Goal: Information Seeking & Learning: Learn about a topic

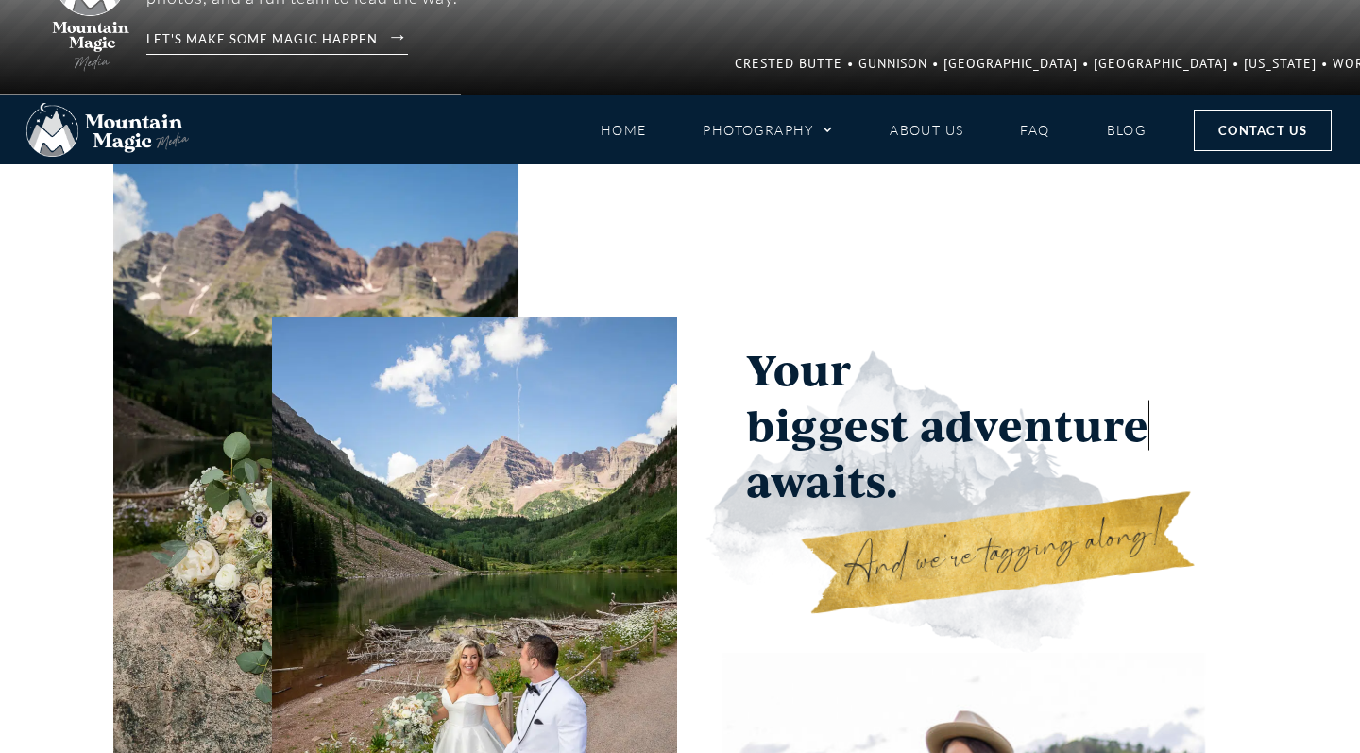
scroll to position [586, 0]
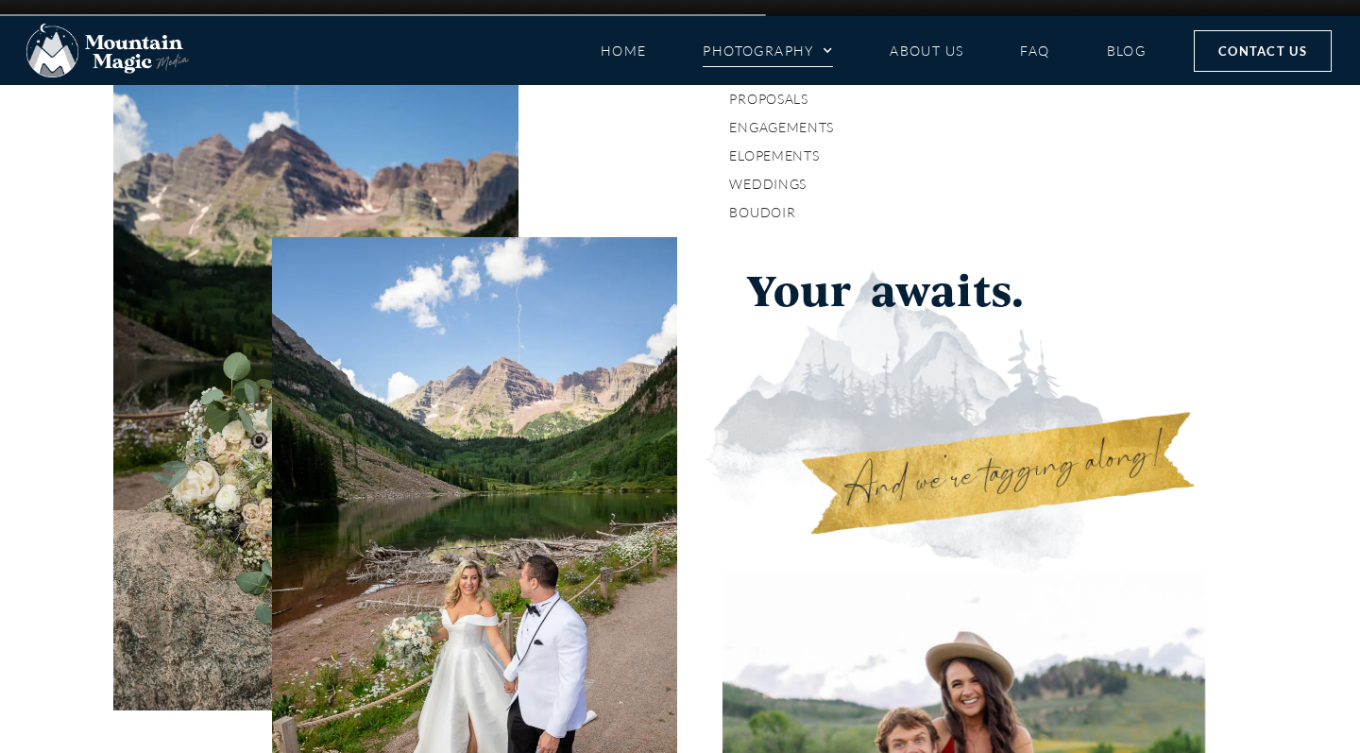
click at [817, 61] on span "Menu" at bounding box center [823, 51] width 19 height 28
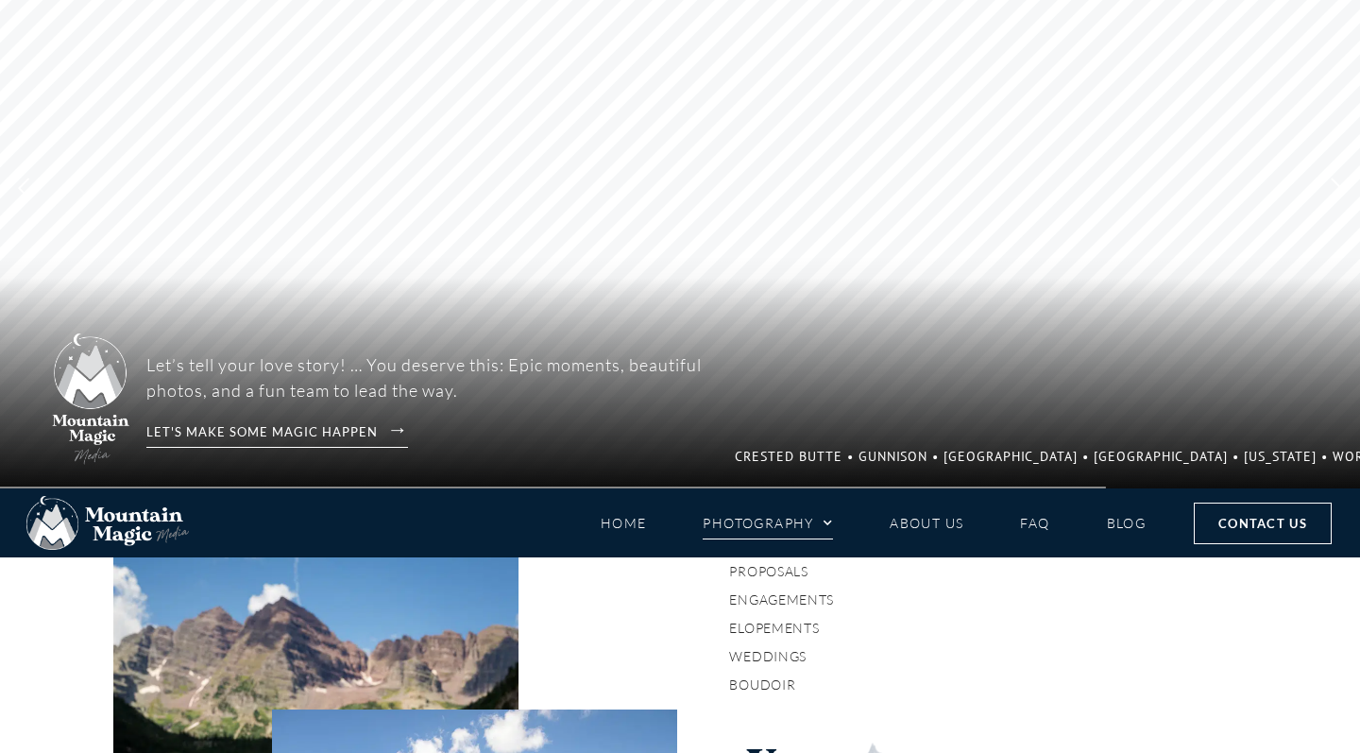
scroll to position [114, 0]
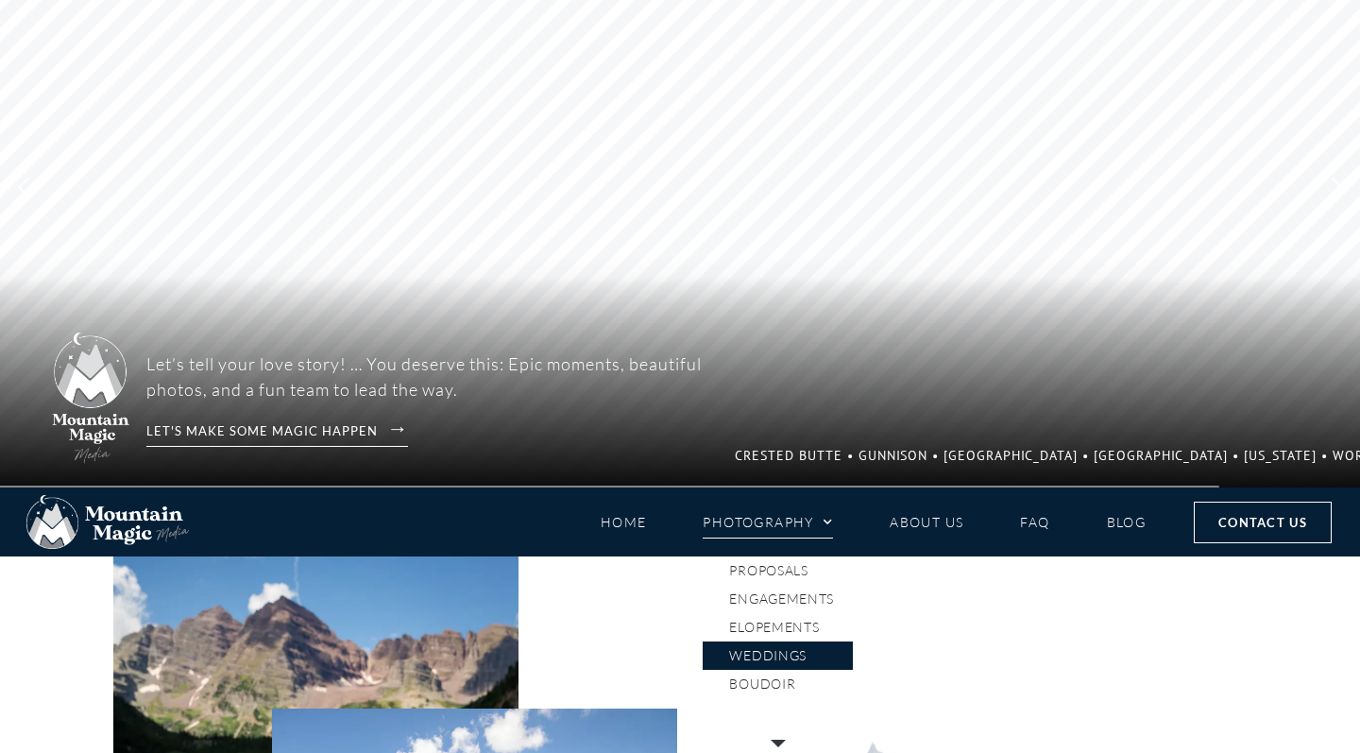
click at [780, 651] on link "Weddings" at bounding box center [778, 655] width 150 height 28
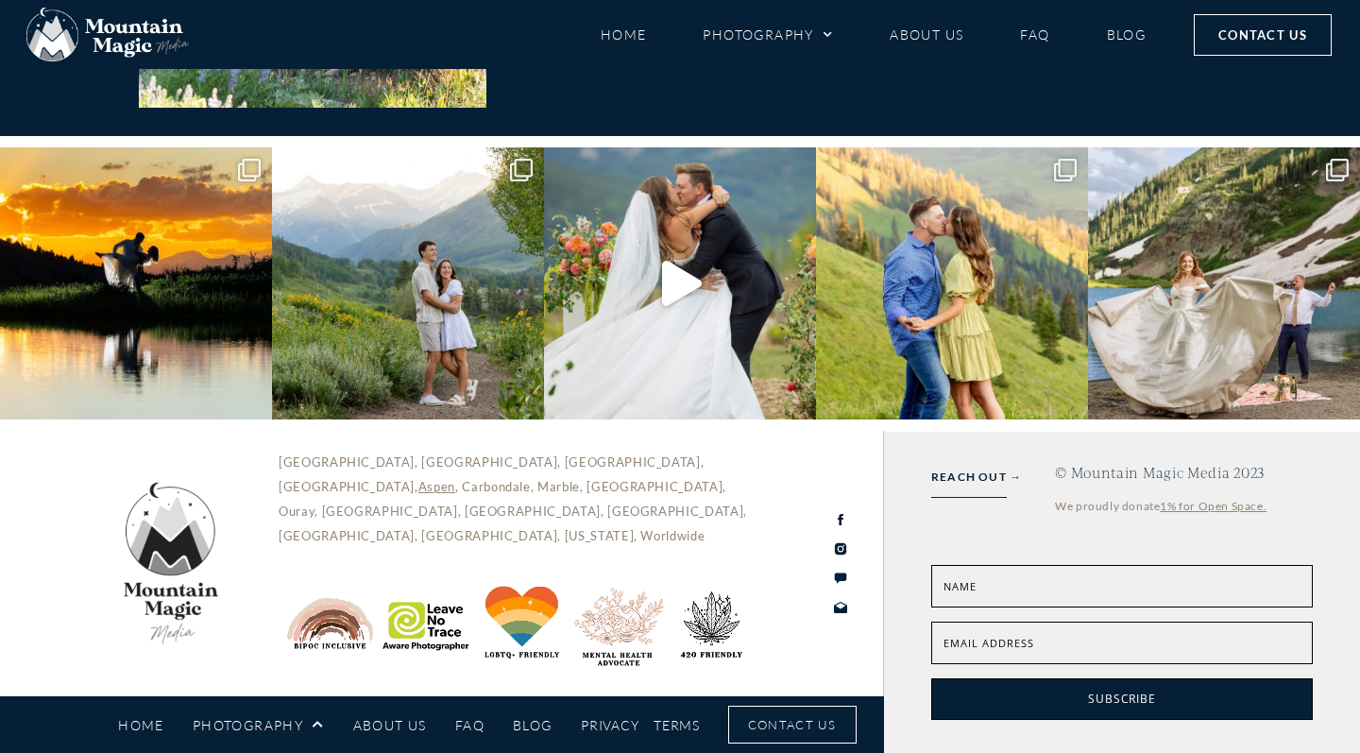
scroll to position [8296, 0]
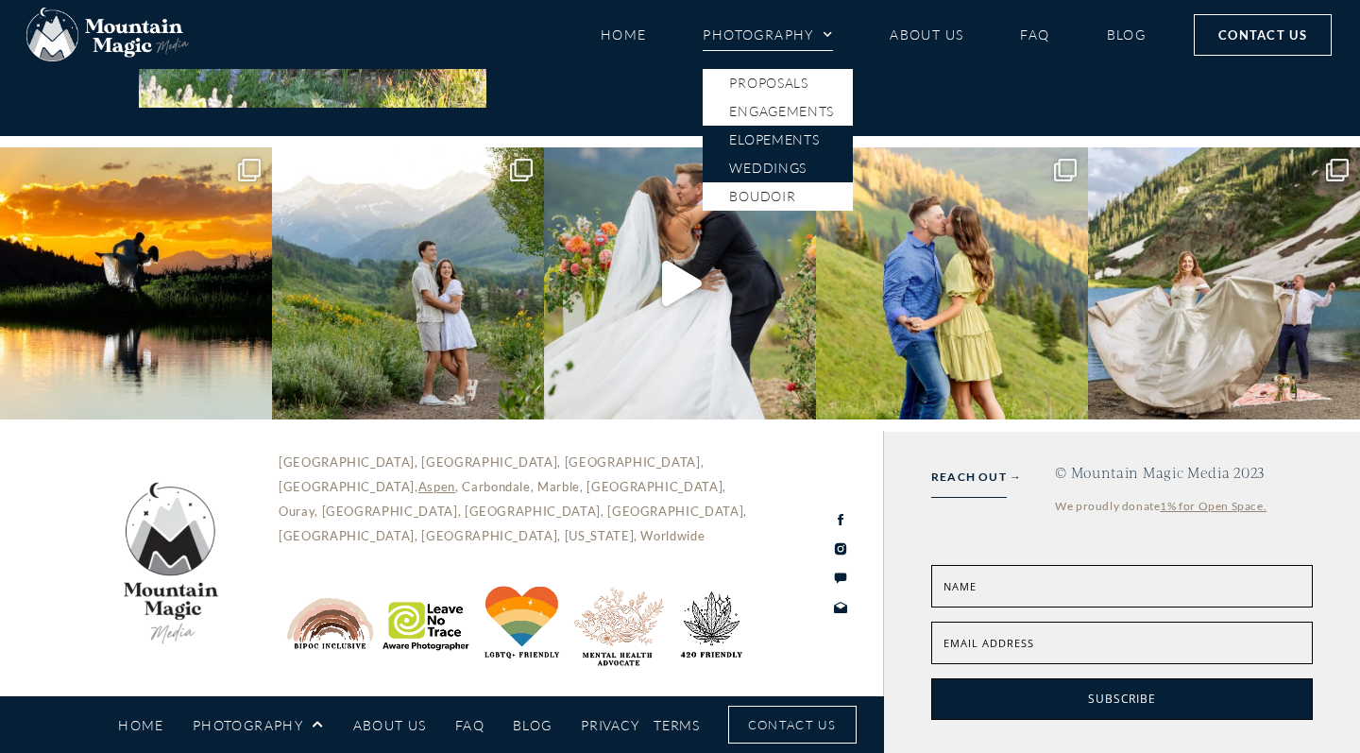
click at [788, 134] on link "Elopements" at bounding box center [778, 140] width 150 height 28
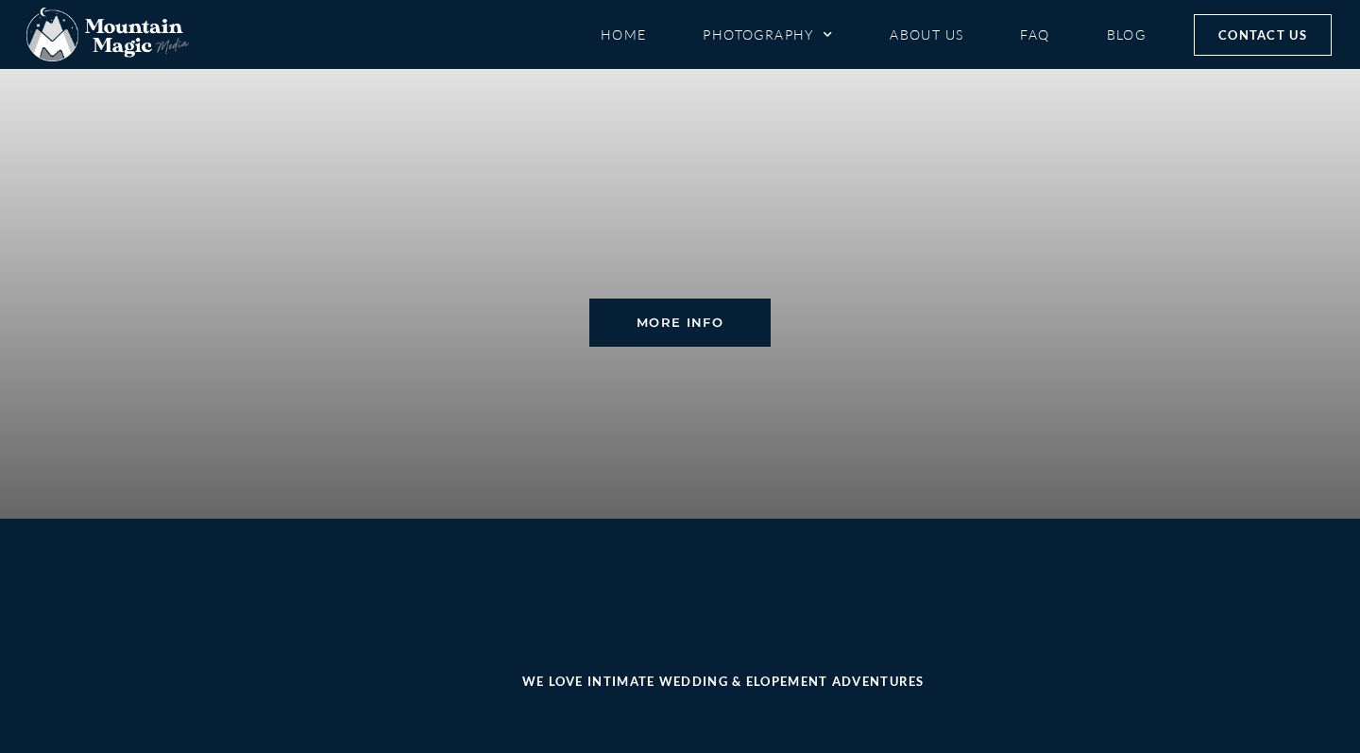
scroll to position [4545, 0]
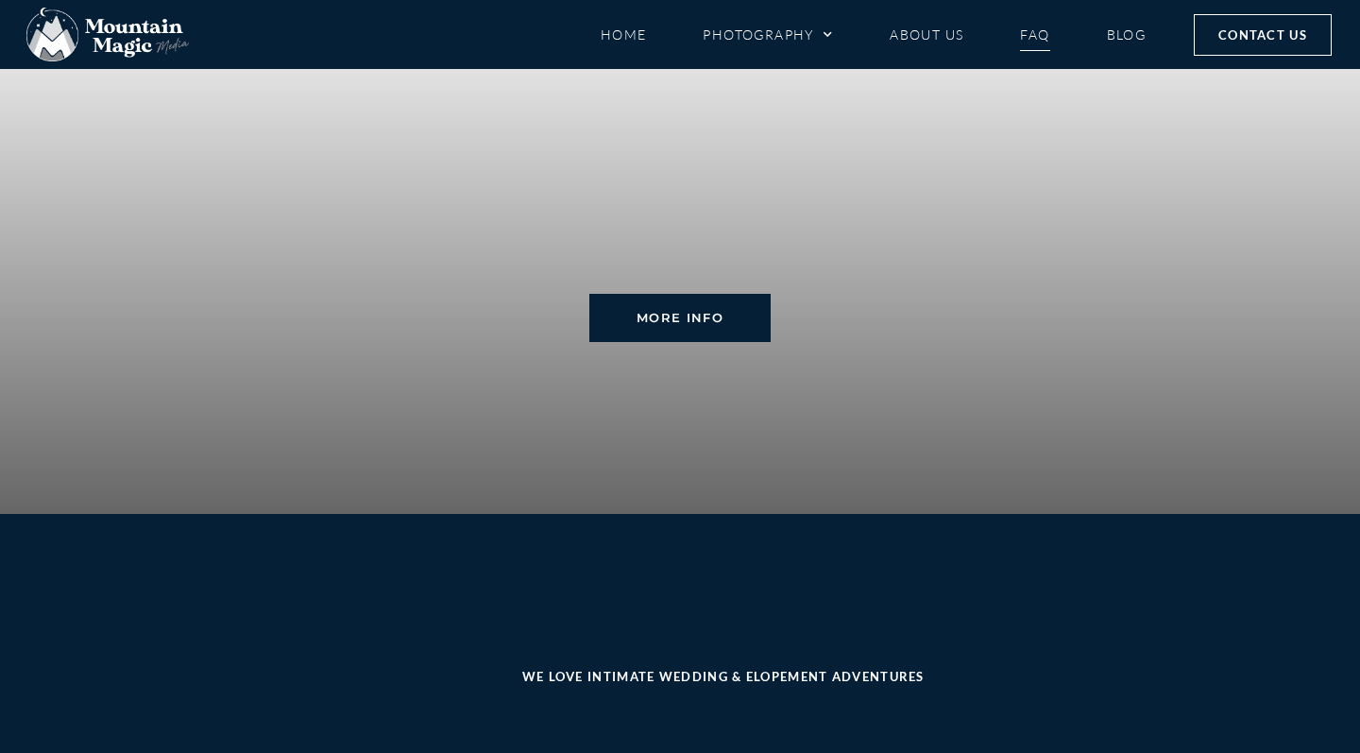
click at [1020, 39] on link "FAQ" at bounding box center [1034, 34] width 29 height 33
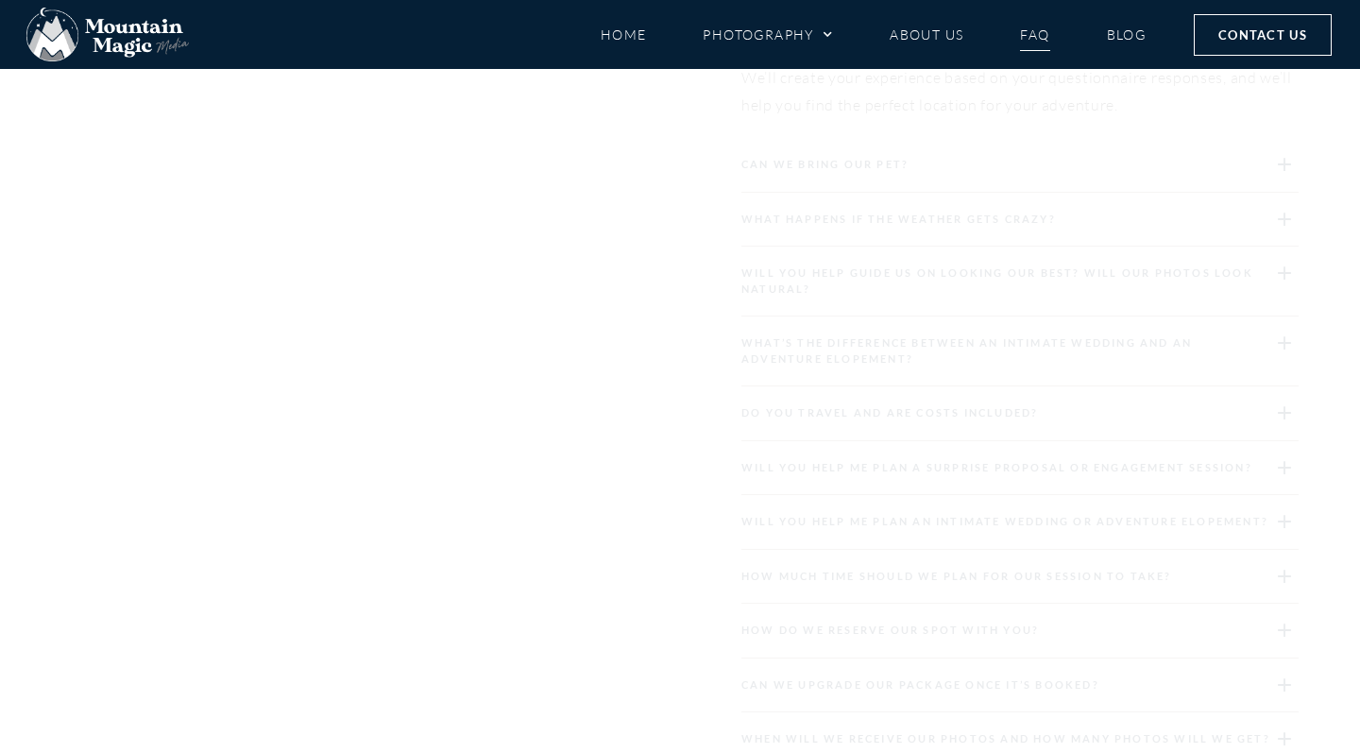
scroll to position [2092, 0]
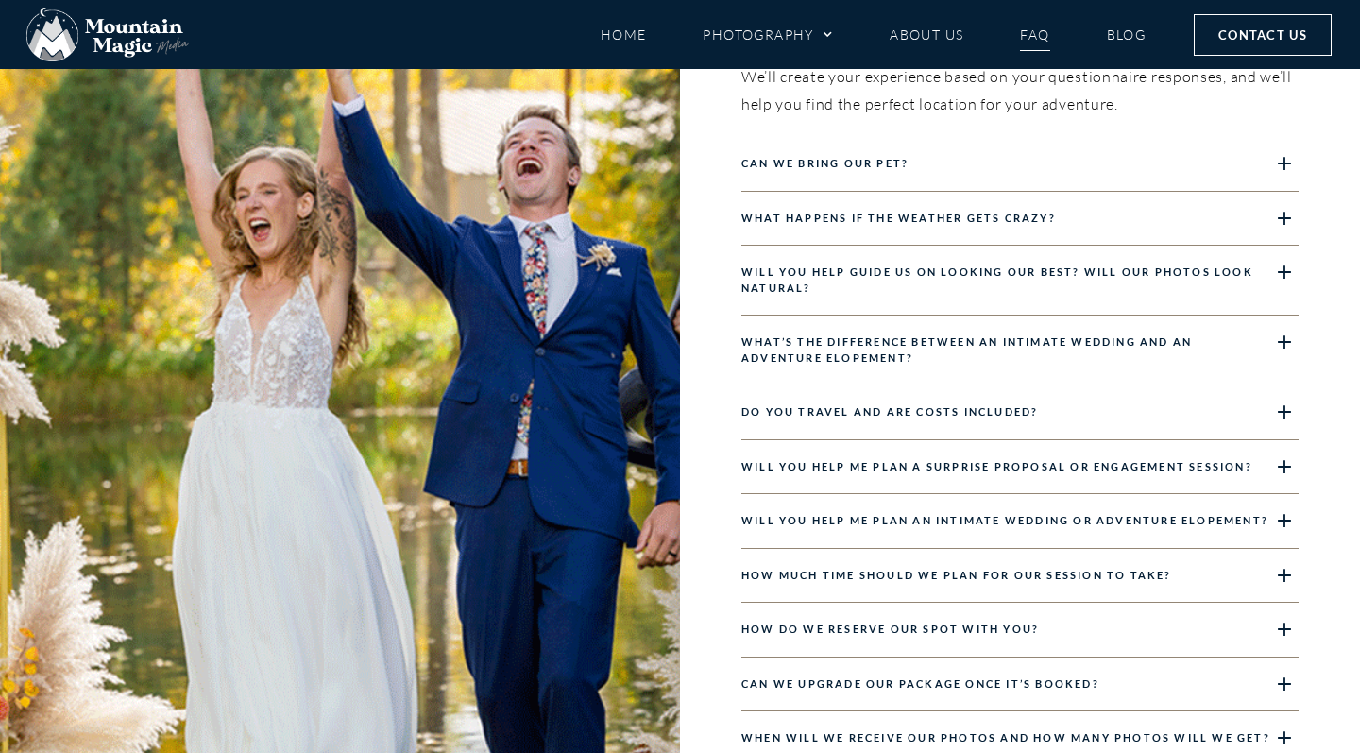
click at [914, 261] on div "Will you help guide us on looking our best? Will our photos look natural?" at bounding box center [1020, 281] width 557 height 70
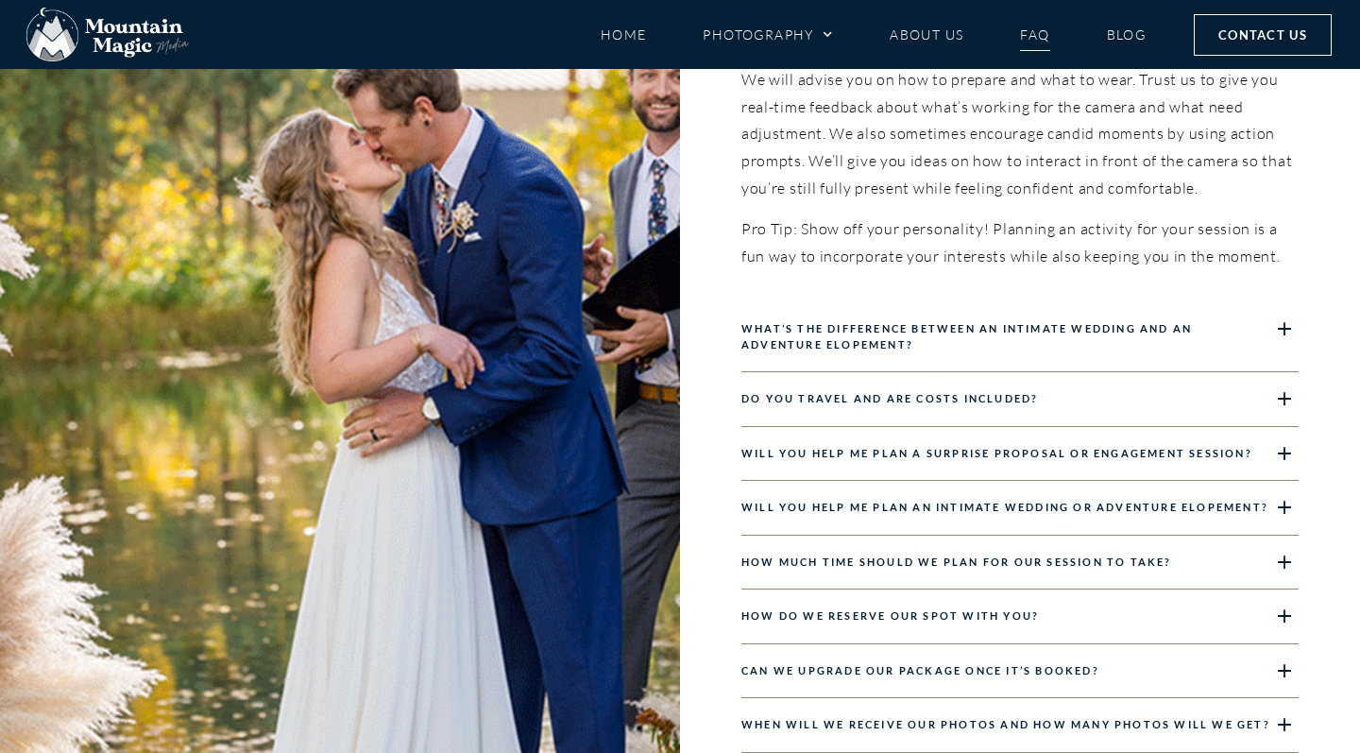
scroll to position [2217, 0]
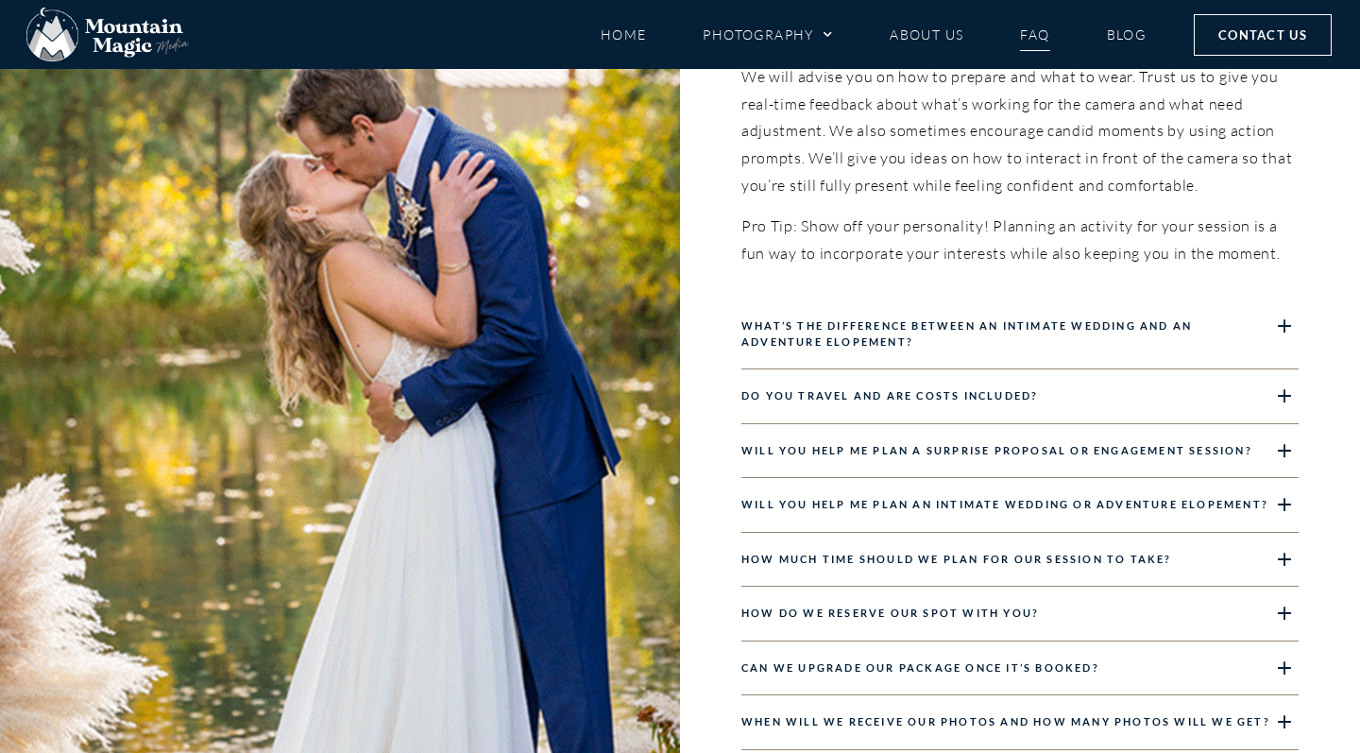
click at [913, 325] on link "What’s the difference between an intimate wedding and an adventure elopement?" at bounding box center [967, 333] width 451 height 28
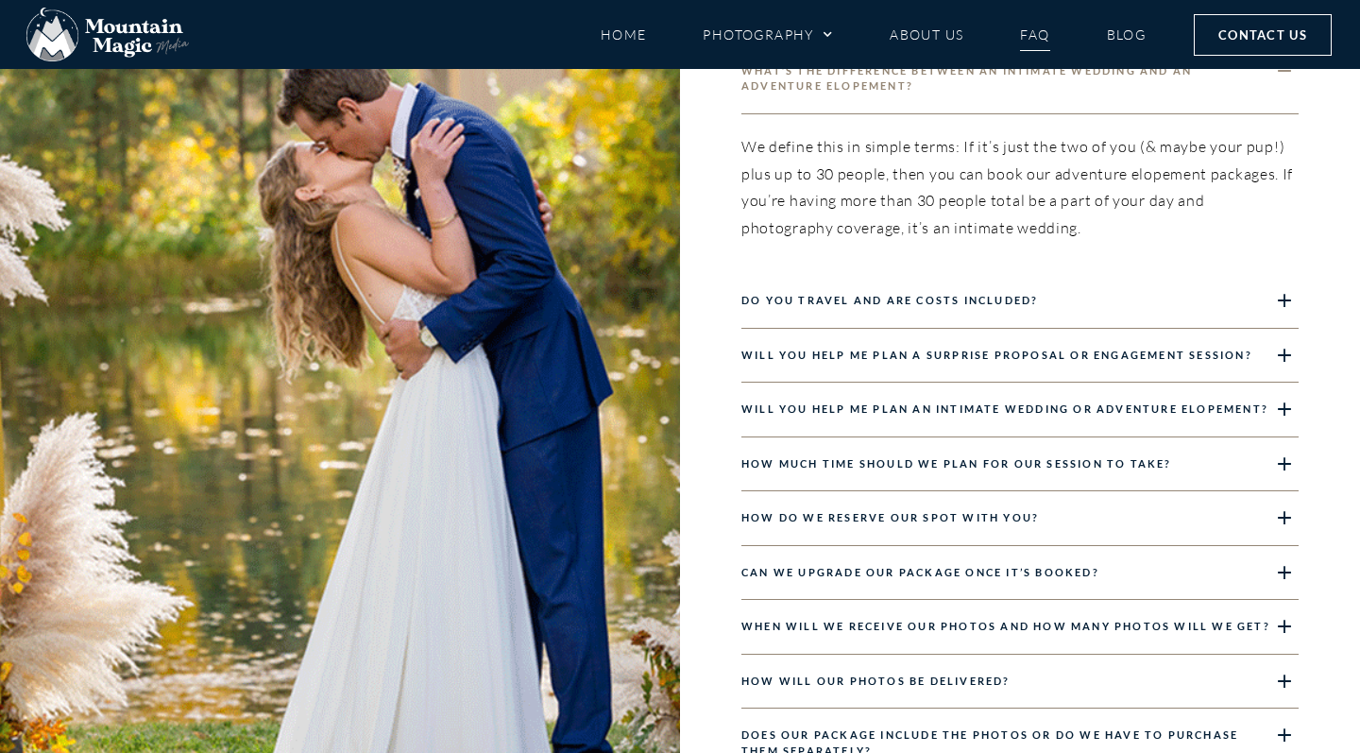
click at [925, 308] on div "Do you travel and are costs included?" at bounding box center [1020, 301] width 557 height 55
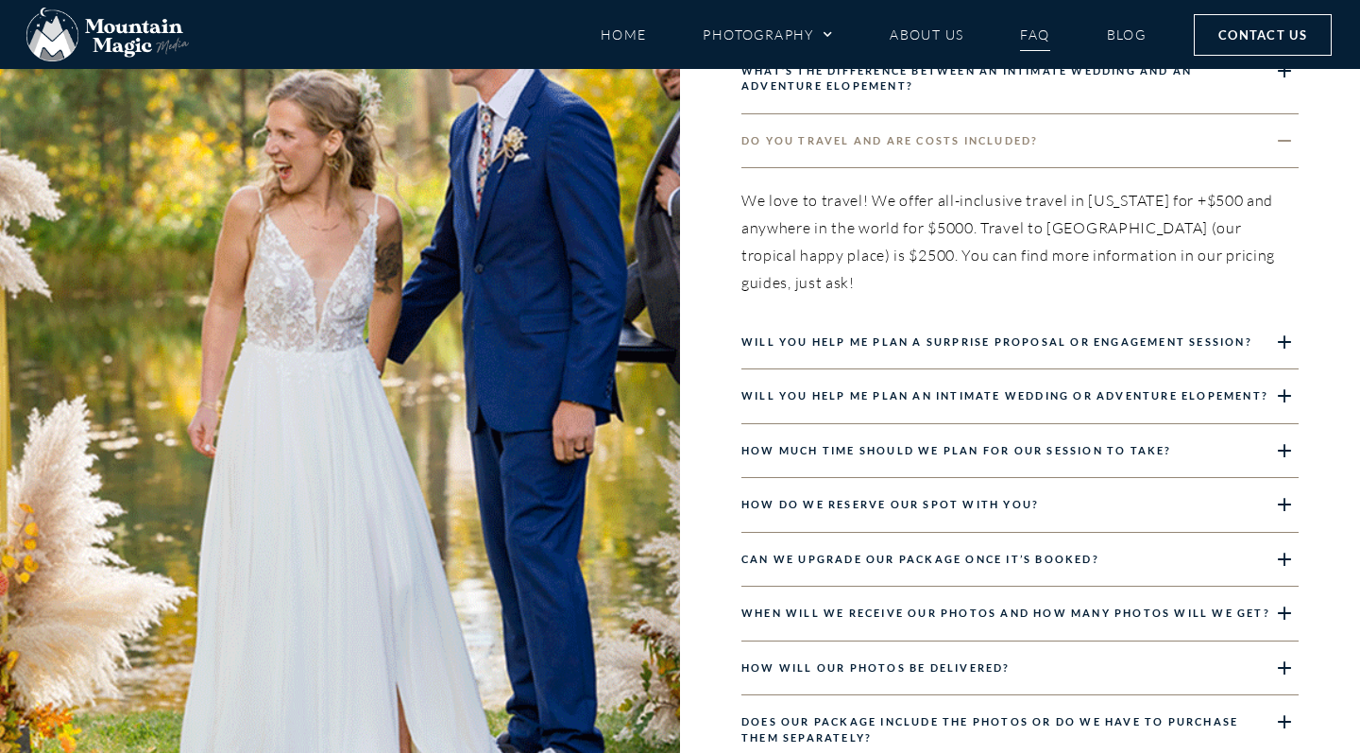
click at [883, 389] on link "Will you help me plan an intimate wedding or adventure elopement?" at bounding box center [1005, 395] width 527 height 12
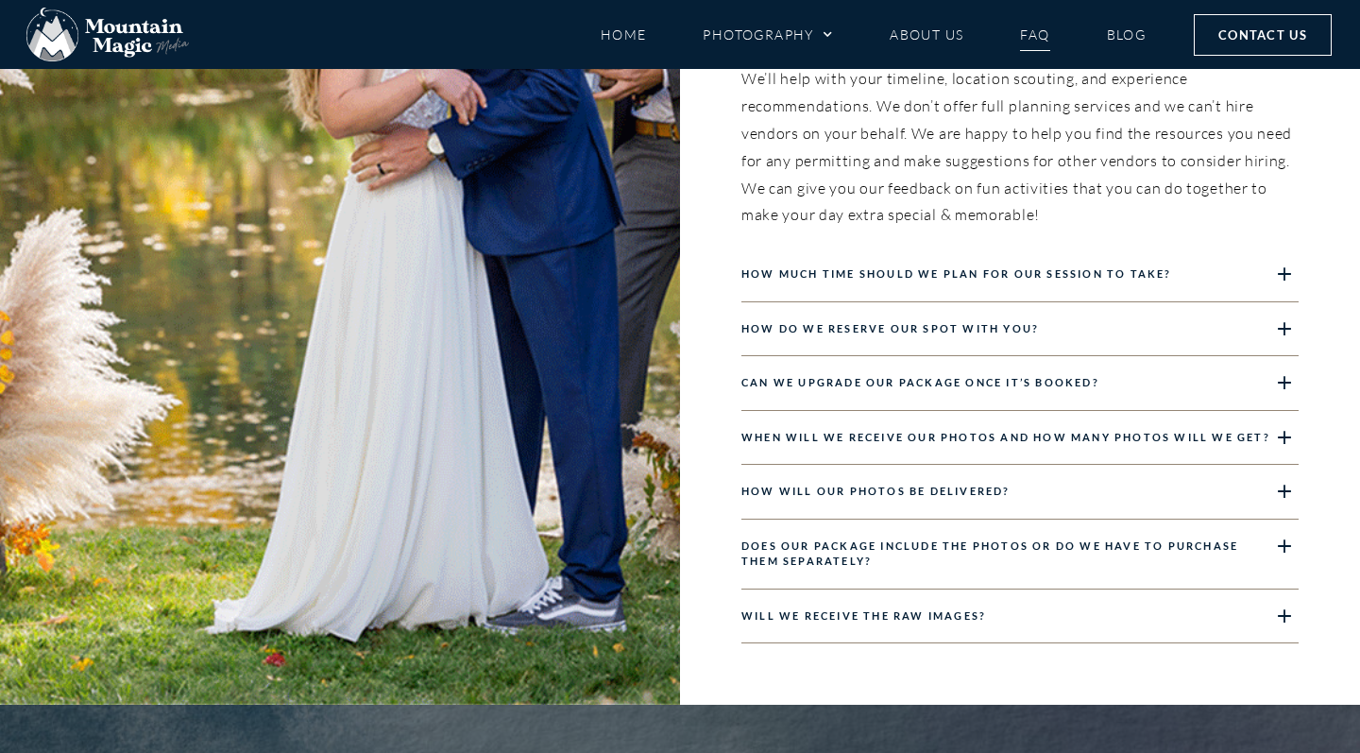
scroll to position [2452, 0]
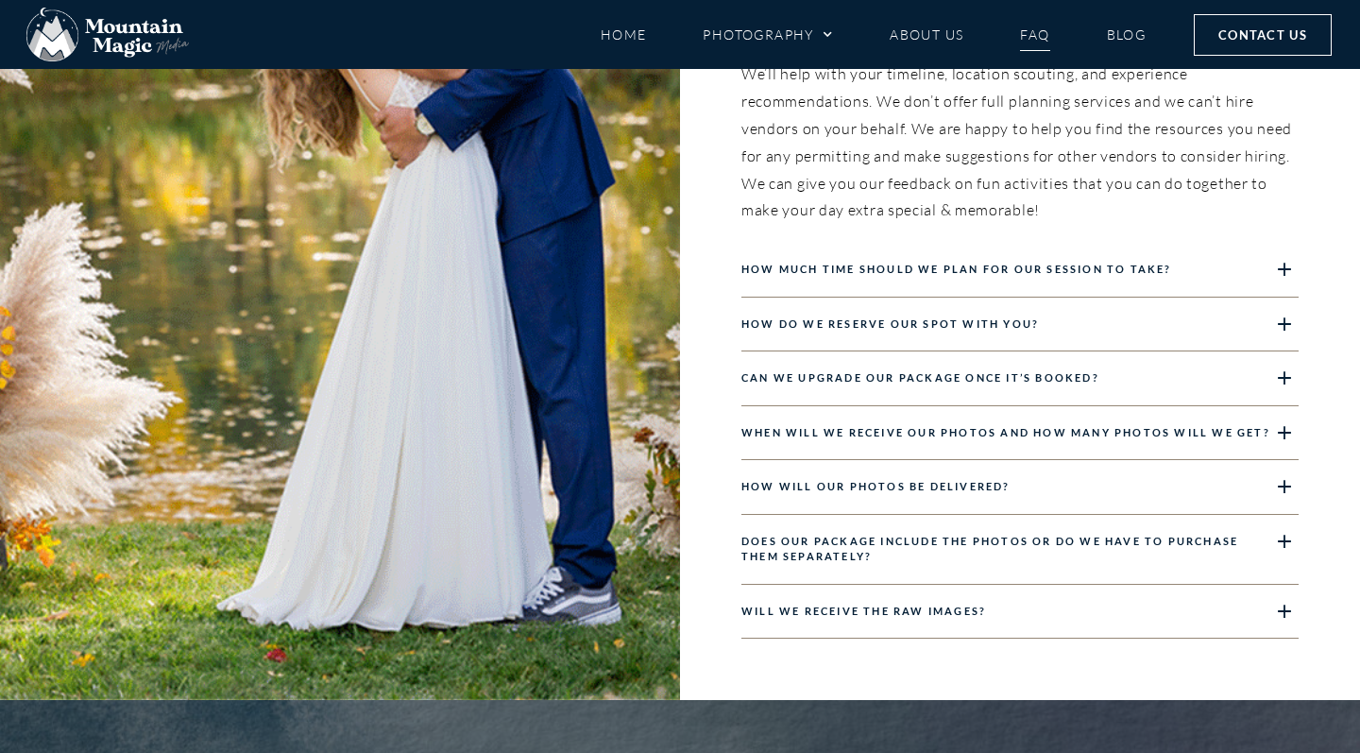
click at [820, 243] on div "How much time should we plan for our session to take?" at bounding box center [1020, 270] width 557 height 55
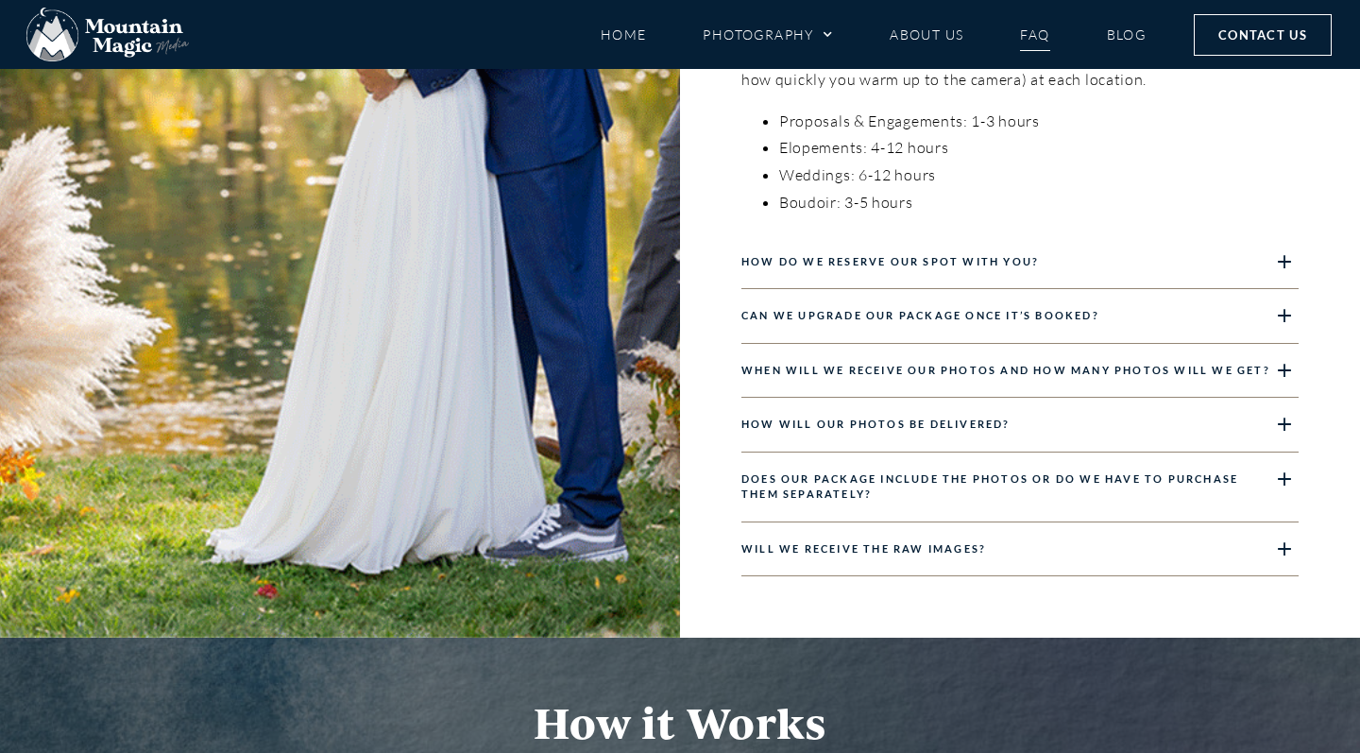
scroll to position [2555, 0]
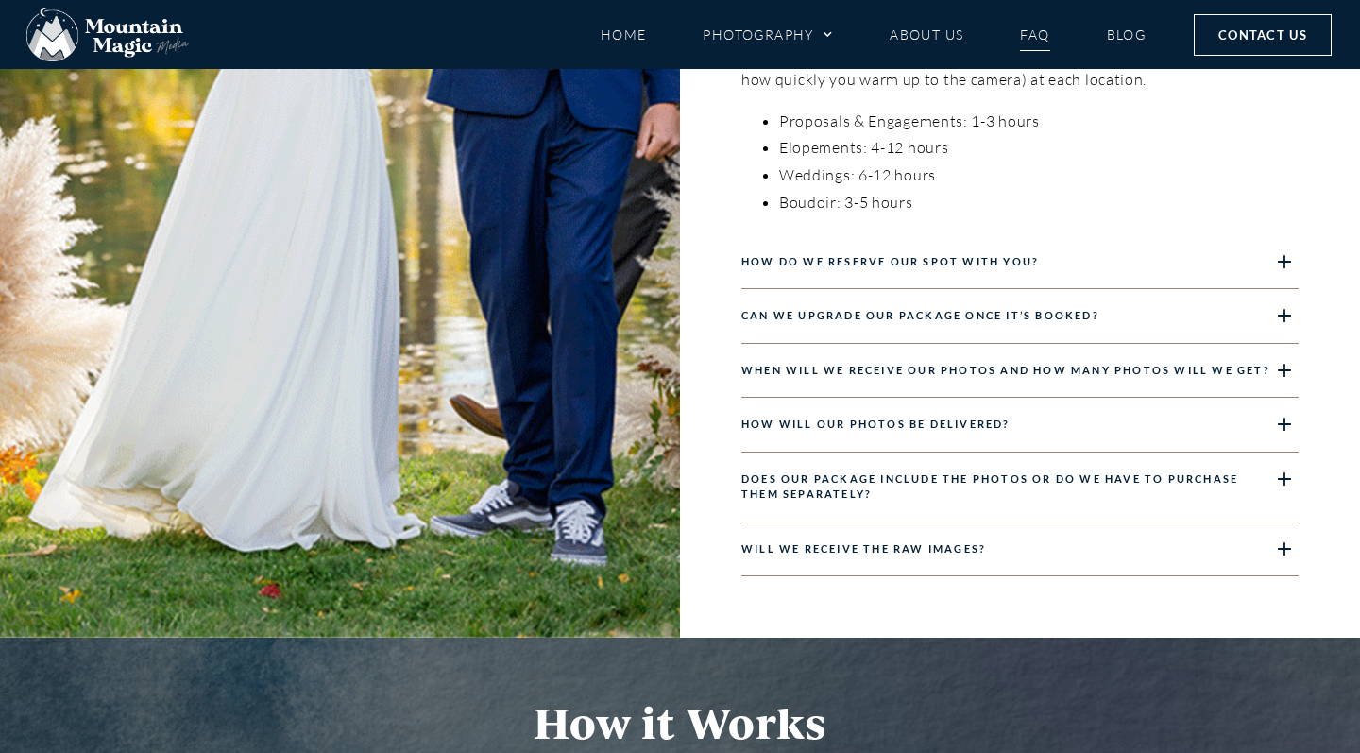
click at [807, 309] on link "Can we upgrade our package once it’s booked?" at bounding box center [921, 315] width 358 height 12
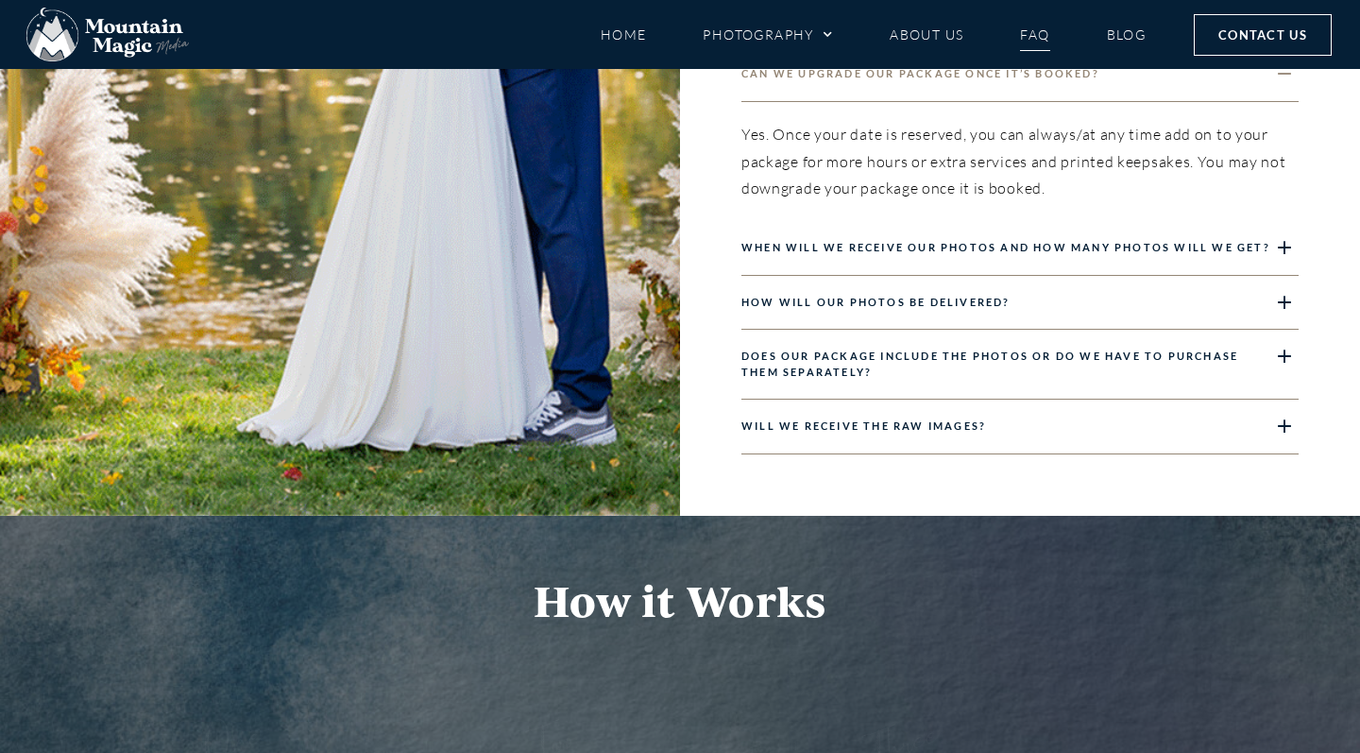
click at [799, 241] on link "When will we receive our photos and how many photos will we get?" at bounding box center [1006, 247] width 529 height 12
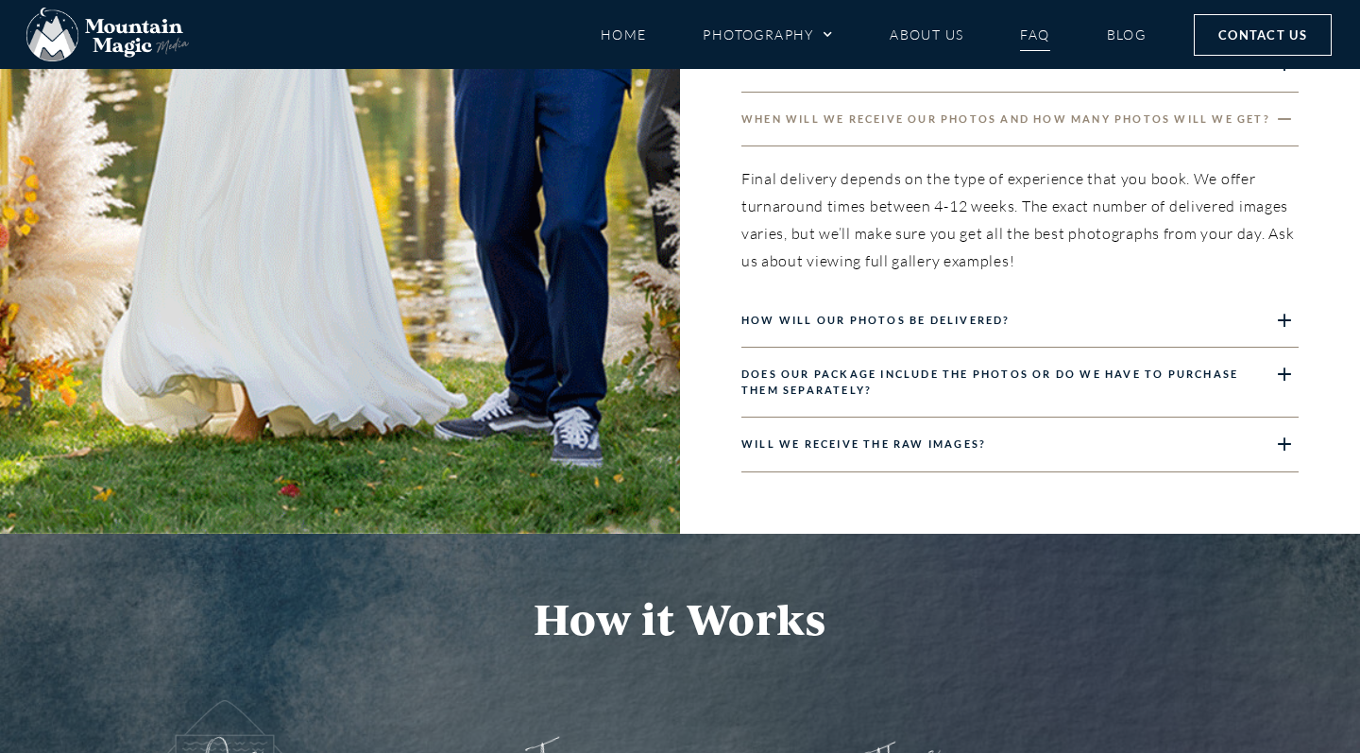
scroll to position [2570, 0]
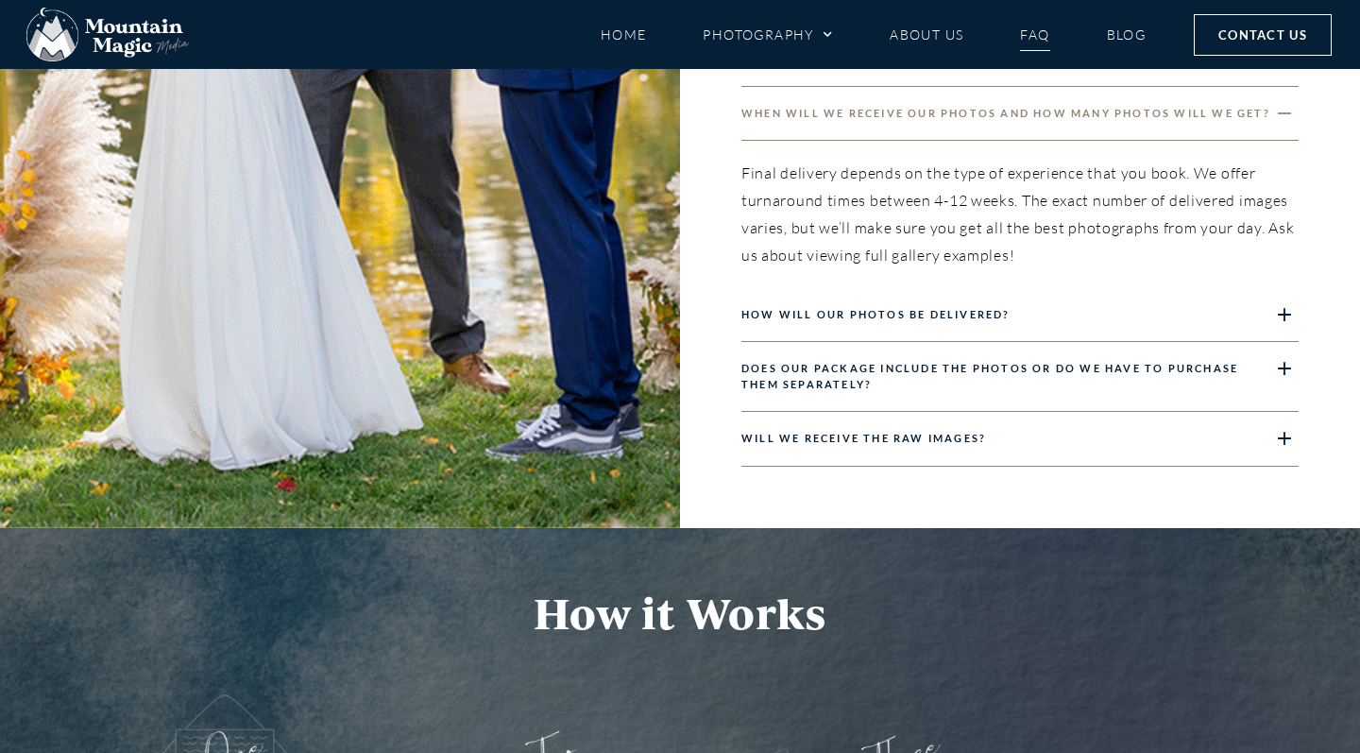
click at [798, 307] on div "How will our photos be delivered?" at bounding box center [1020, 315] width 557 height 55
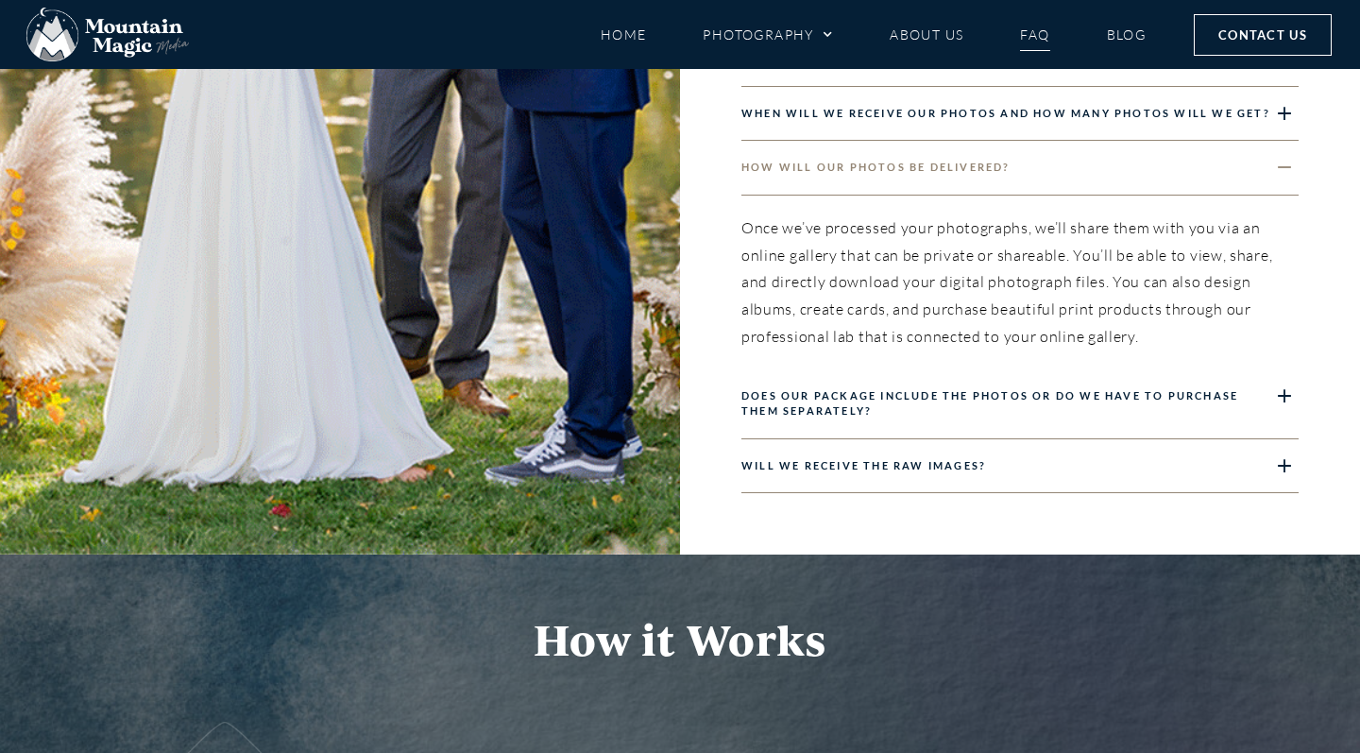
click at [803, 389] on link "Does our package include the photos or do we have to purchase them separately?" at bounding box center [990, 403] width 497 height 28
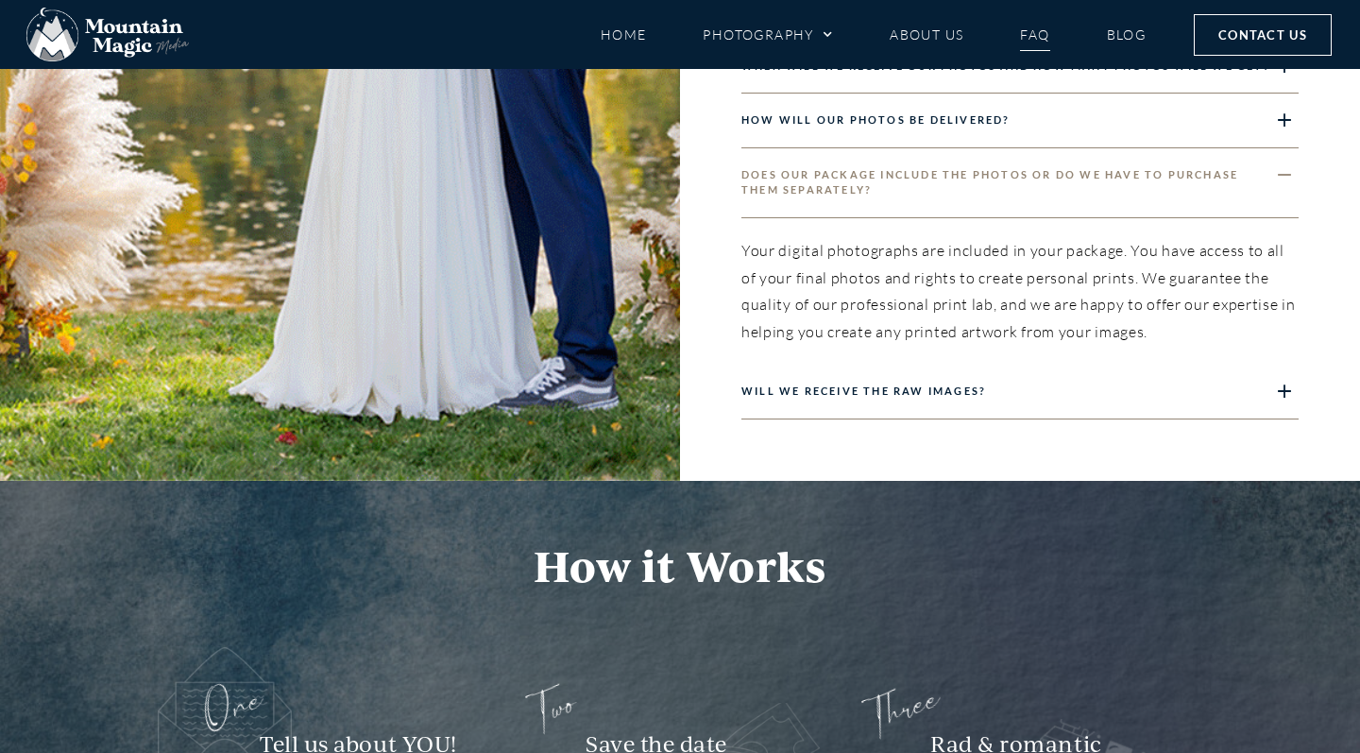
scroll to position [2618, 0]
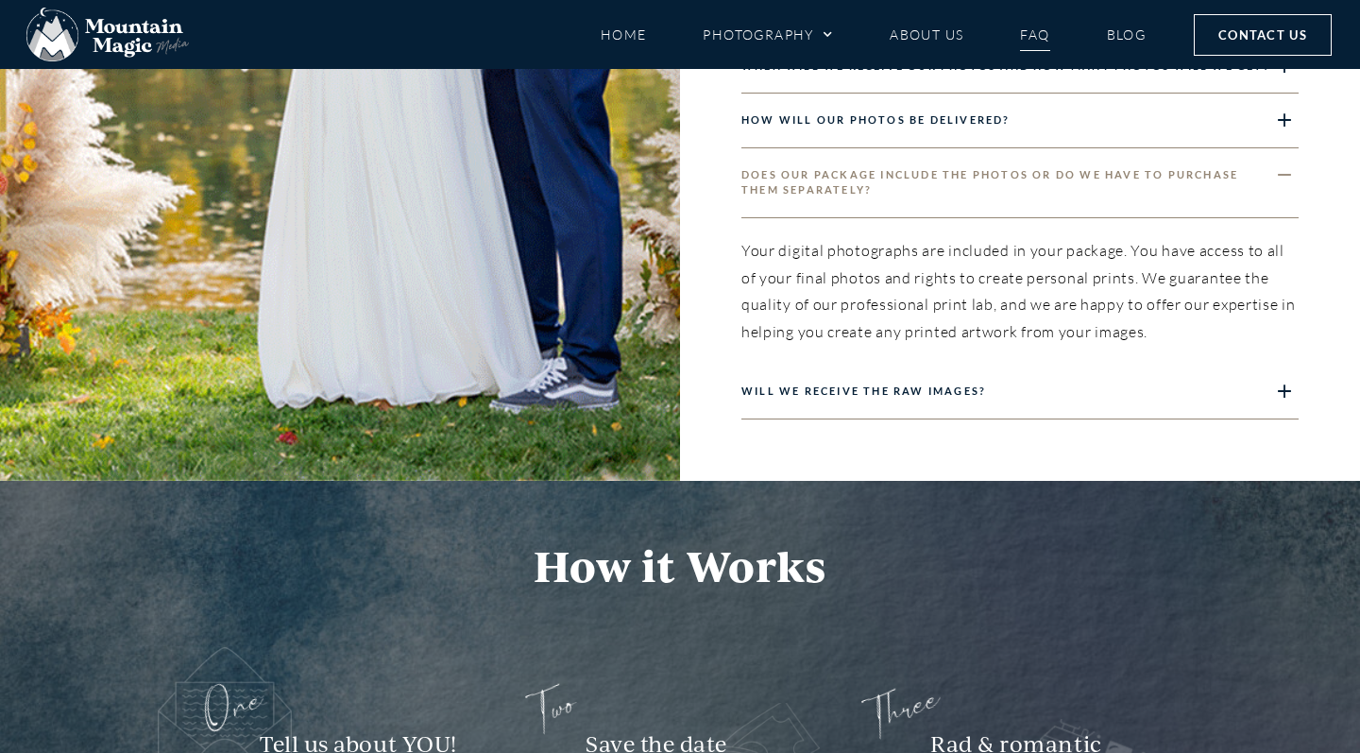
click at [803, 387] on div "Will we receive the RAW images?" at bounding box center [1020, 392] width 557 height 55
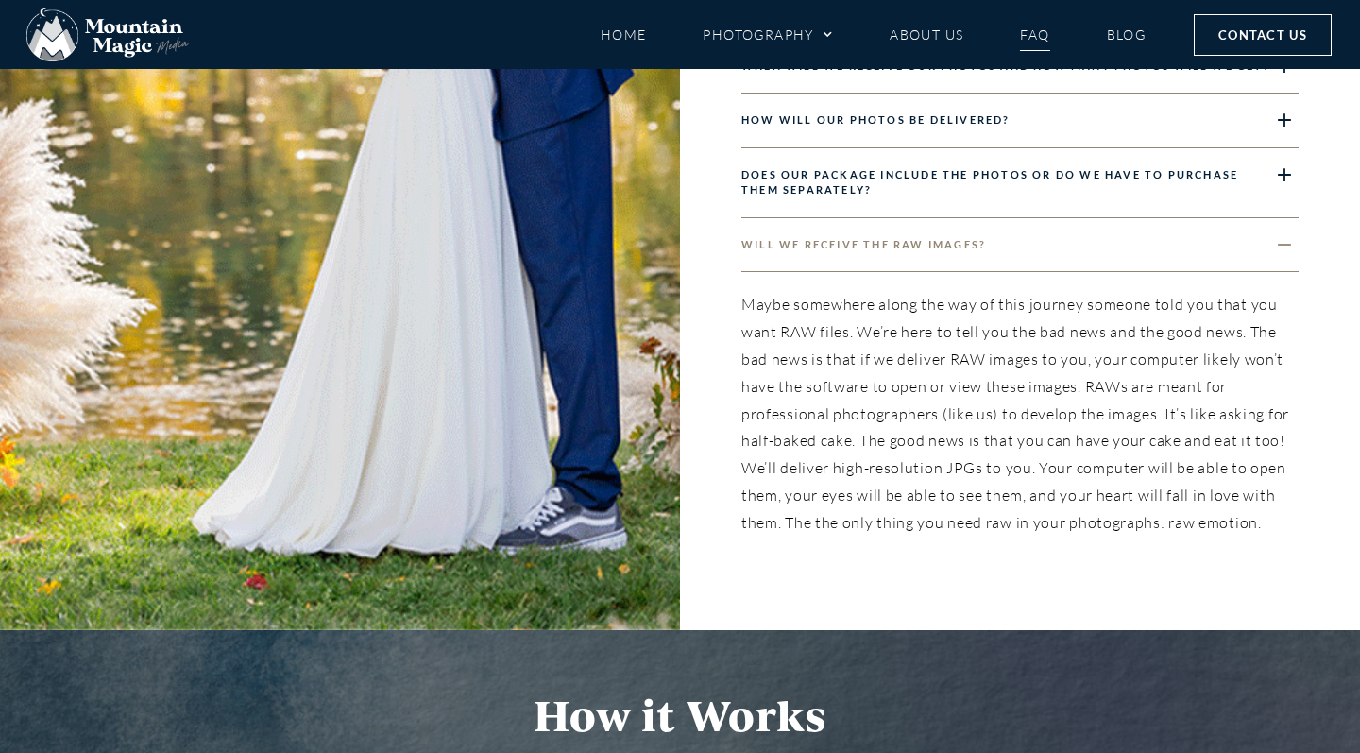
click at [897, 238] on link "Will we receive the RAW images?" at bounding box center [864, 244] width 245 height 12
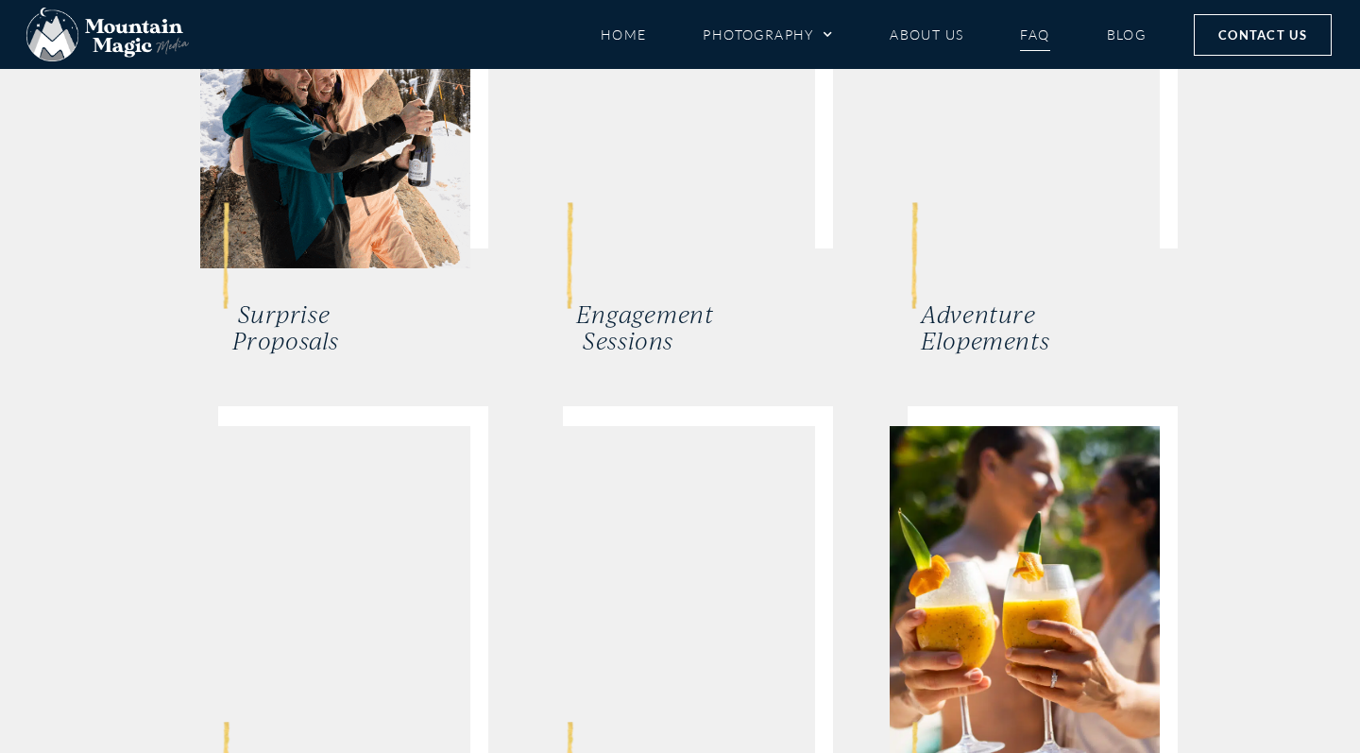
scroll to position [5290, 0]
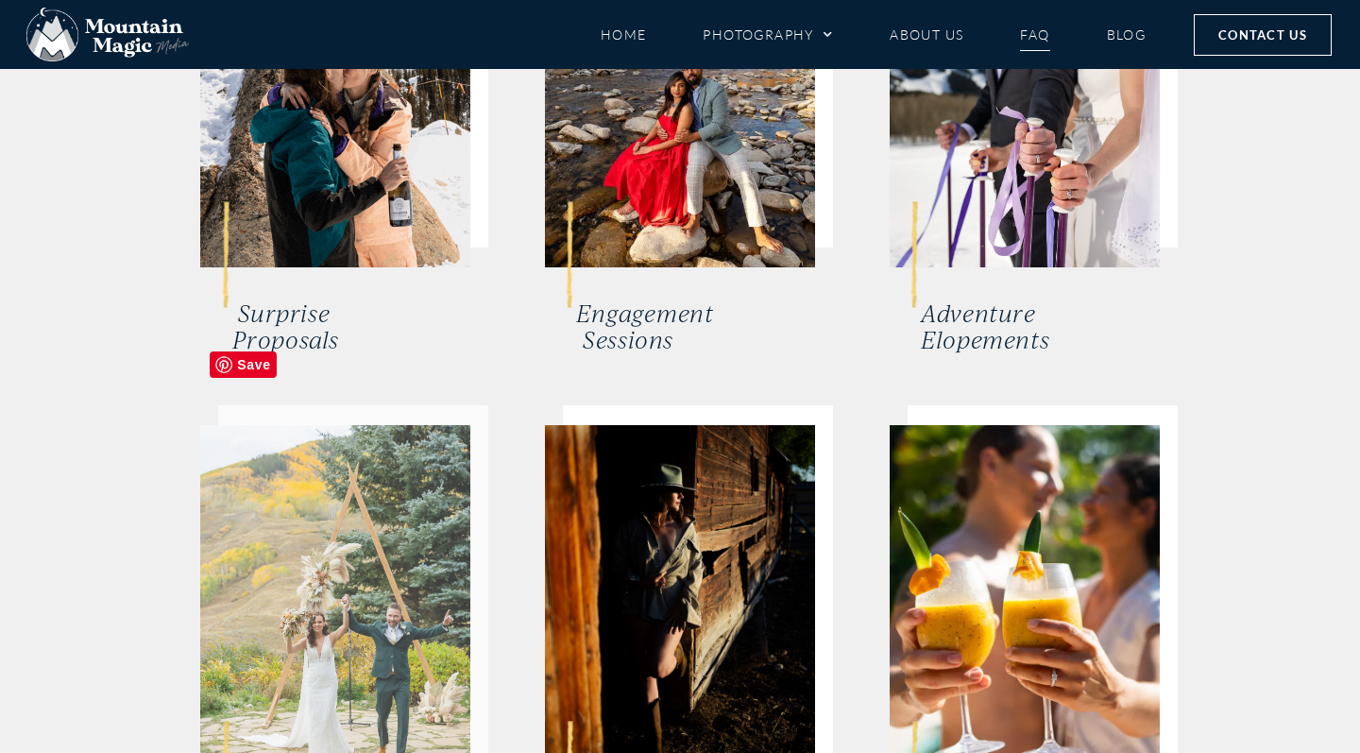
click at [429, 538] on img at bounding box center [335, 606] width 270 height 362
